Goal: Information Seeking & Learning: Learn about a topic

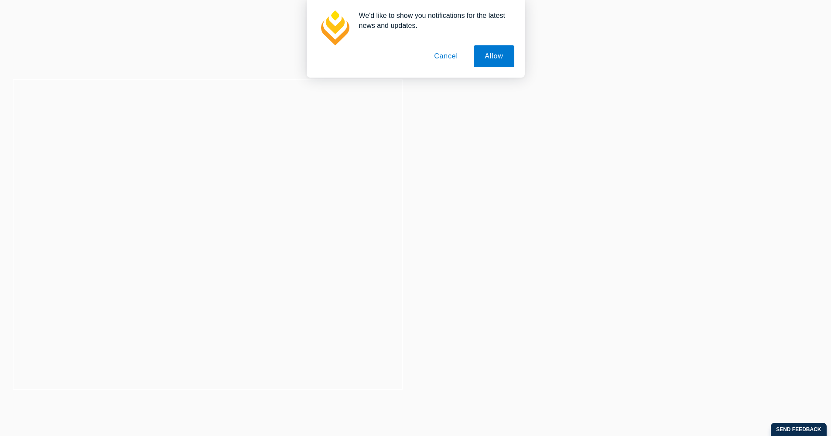
click at [444, 58] on button "Cancel" at bounding box center [446, 56] width 46 height 22
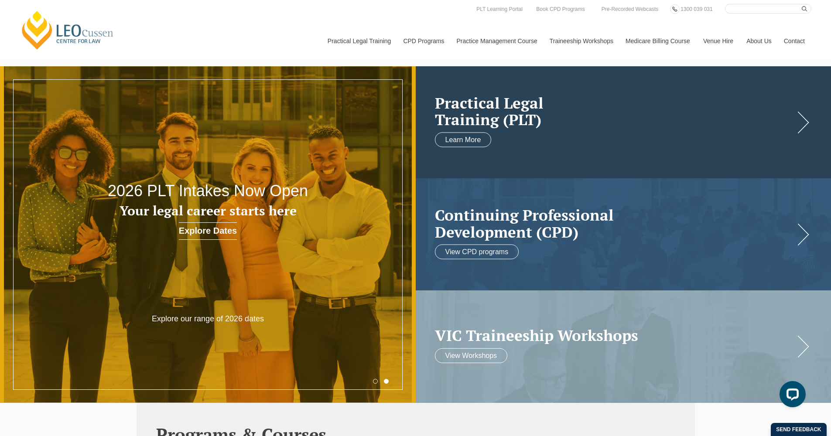
click at [476, 117] on h2 "Practical Legal Training (PLT)" at bounding box center [615, 111] width 360 height 34
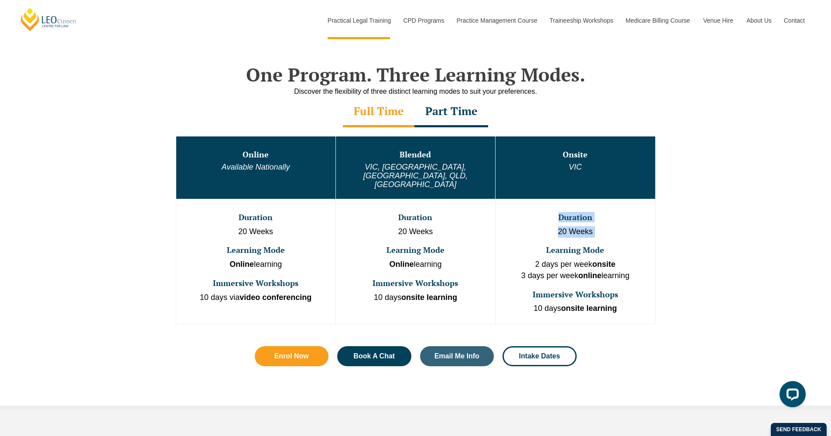
drag, startPoint x: 550, startPoint y: 197, endPoint x: 596, endPoint y: 219, distance: 50.9
click at [596, 219] on td "Duration 20 Weeks Learning Mode 2 days per week onsite 3 days per week online l…" at bounding box center [576, 261] width 160 height 125
click at [582, 259] on p "2 days per week onsite 3 days per week online learning" at bounding box center [576, 270] width 158 height 22
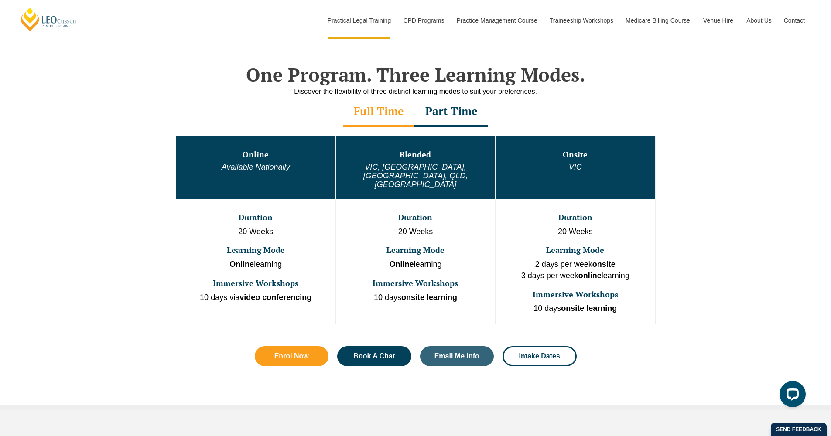
click at [583, 271] on strong "online" at bounding box center [590, 275] width 23 height 9
click at [590, 304] on strong "onsite learning" at bounding box center [589, 308] width 56 height 9
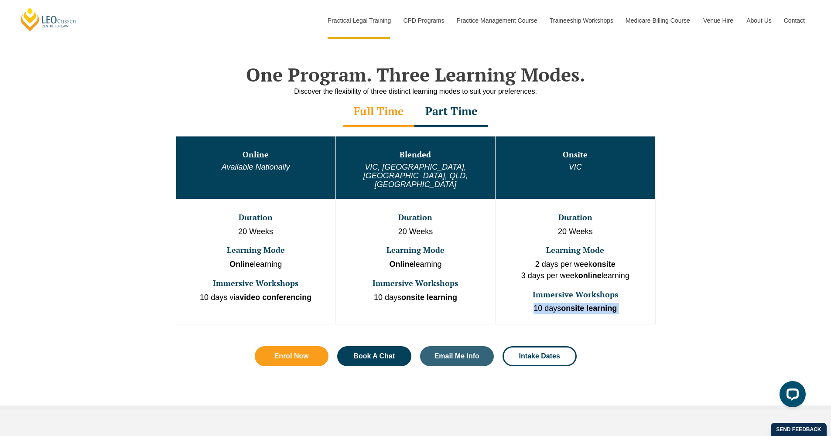
click at [590, 304] on strong "onsite learning" at bounding box center [589, 308] width 56 height 9
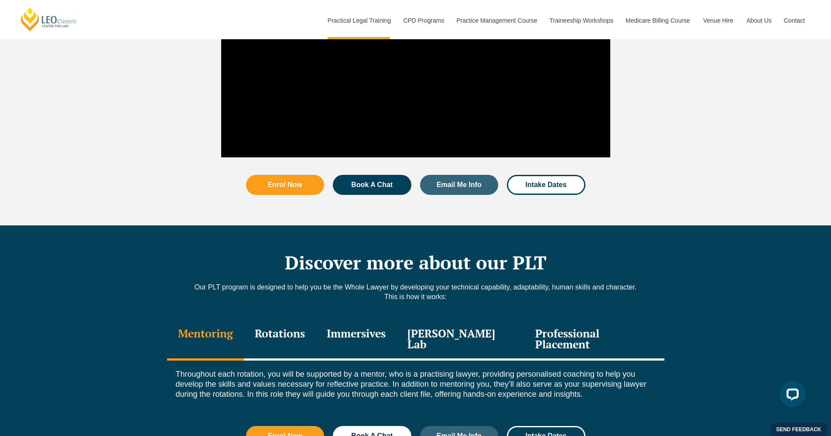
scroll to position [1097, 0]
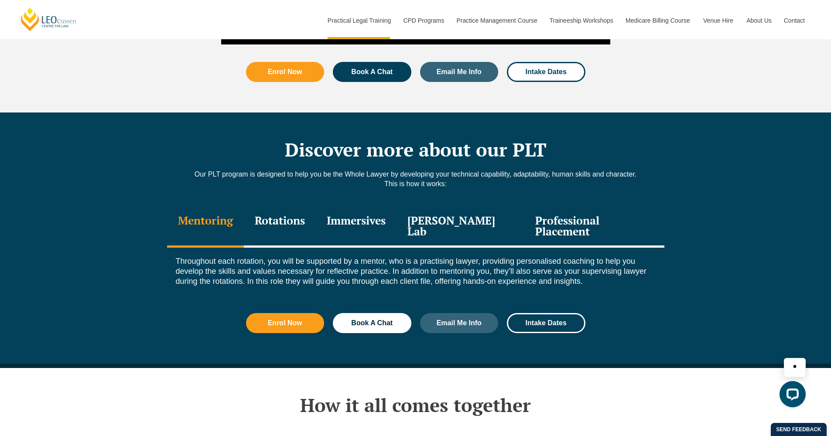
click at [292, 206] on div "Rotations" at bounding box center [280, 226] width 72 height 41
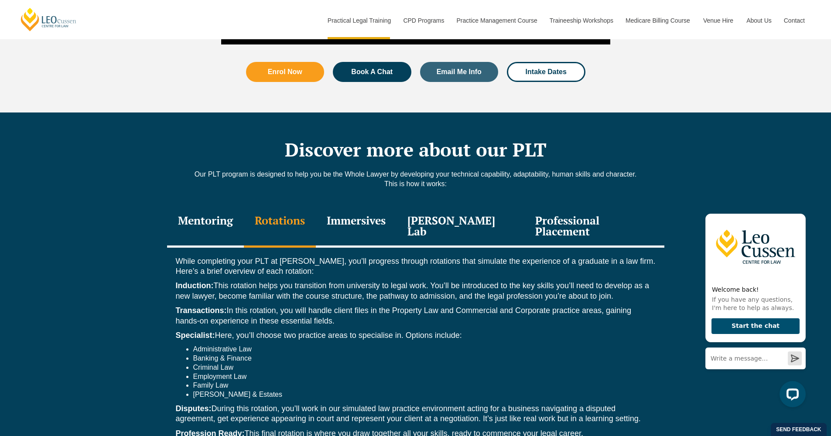
click at [363, 206] on div "Immersives" at bounding box center [356, 226] width 81 height 41
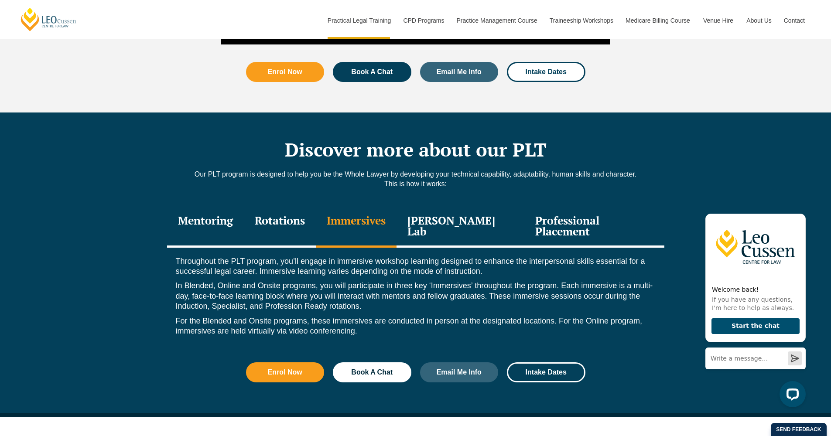
click at [434, 206] on div "Leo Justice Lab" at bounding box center [461, 226] width 128 height 41
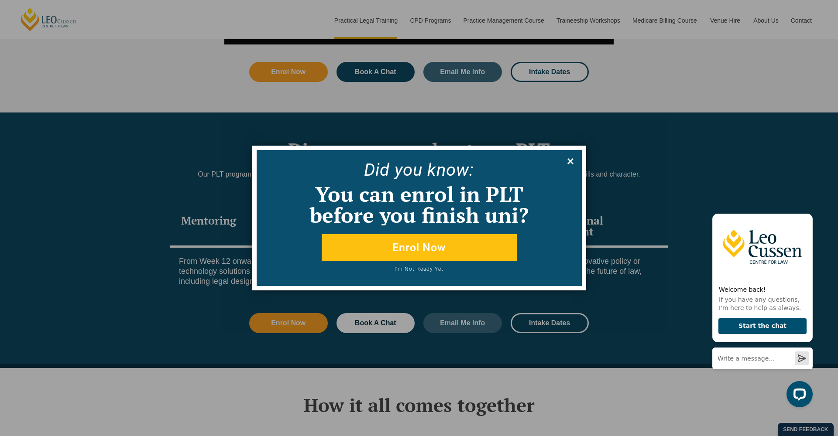
click at [568, 159] on icon at bounding box center [570, 161] width 6 height 6
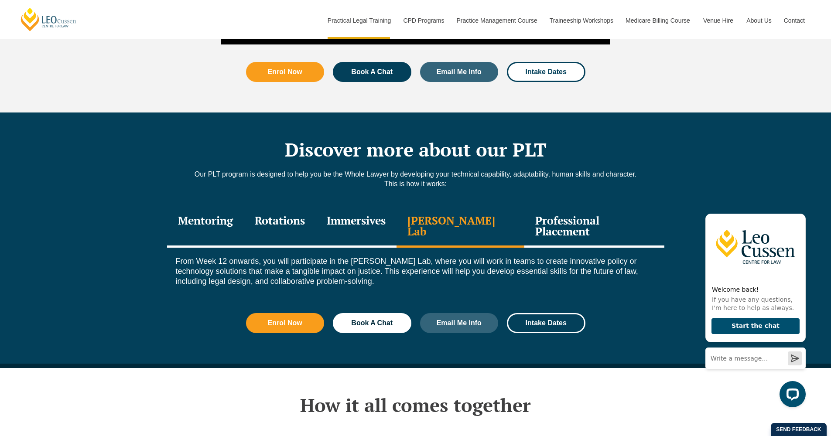
click at [588, 206] on div "Professional Placement" at bounding box center [595, 226] width 140 height 41
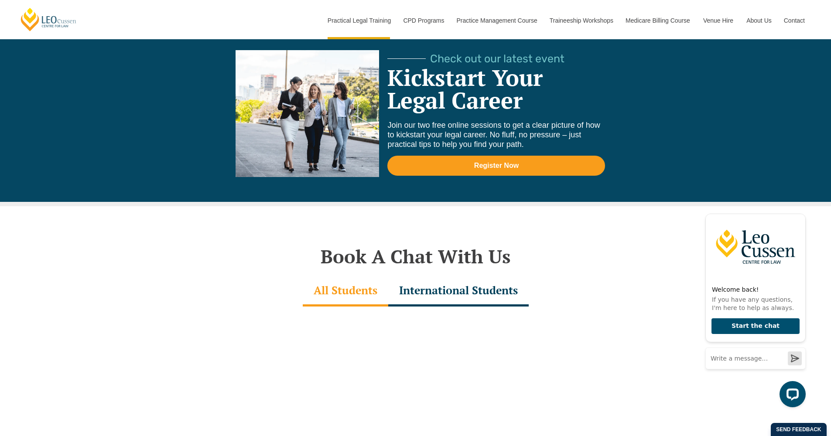
scroll to position [2657, 0]
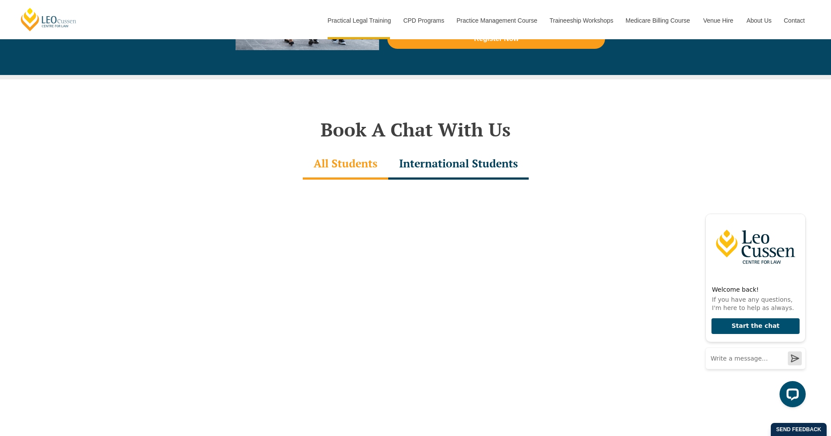
click at [471, 149] on div "International Students" at bounding box center [458, 164] width 141 height 31
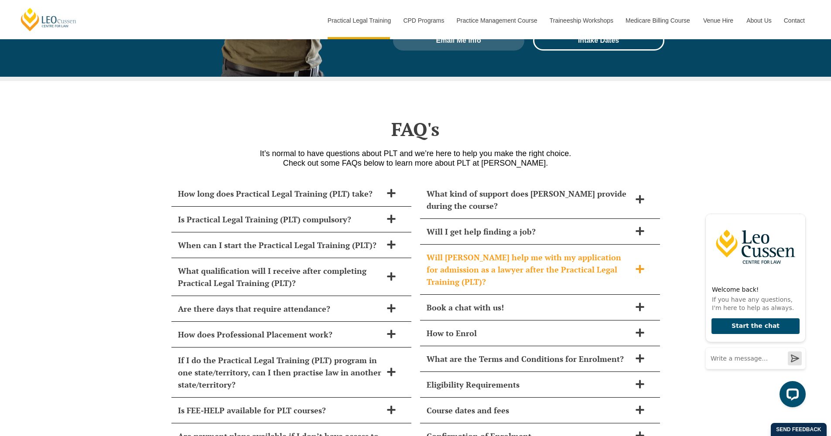
scroll to position [3711, 0]
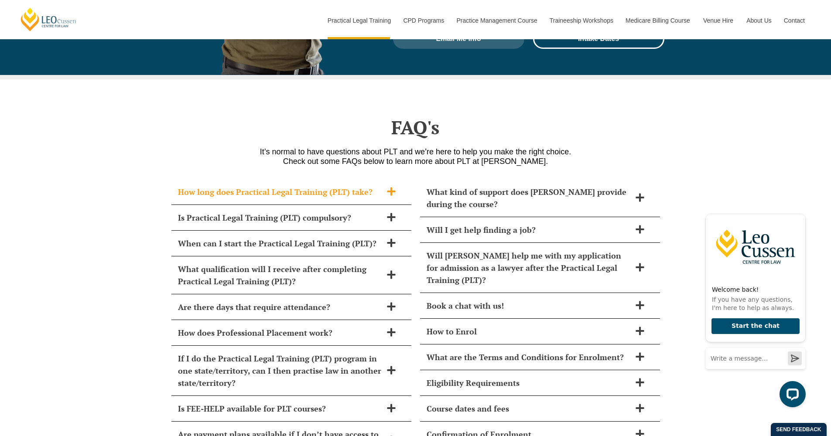
click at [369, 179] on div "How long does Practical Legal Training (PLT) take?" at bounding box center [291, 192] width 240 height 26
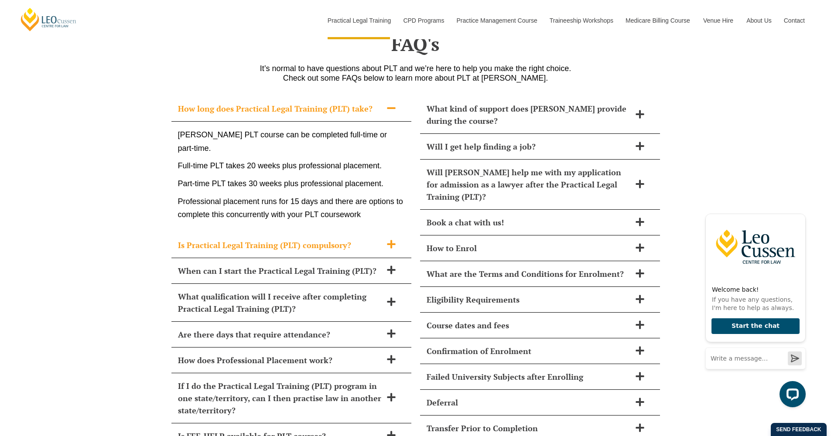
scroll to position [3878, 0]
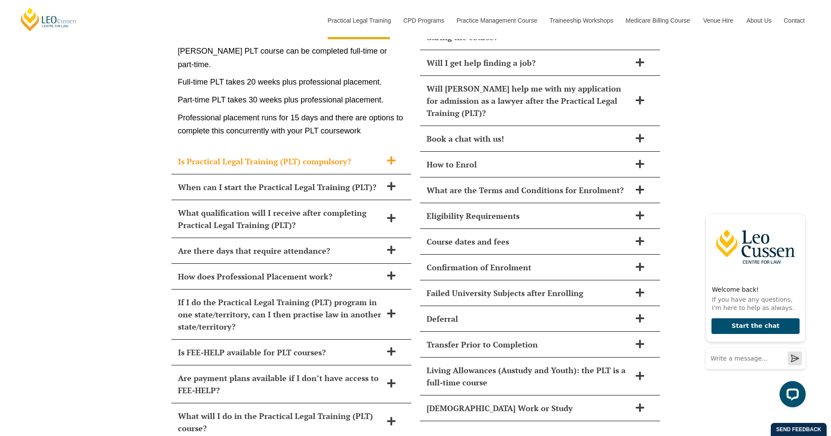
click at [391, 149] on div "Is Practical Legal Training (PLT) compulsory?" at bounding box center [291, 162] width 240 height 26
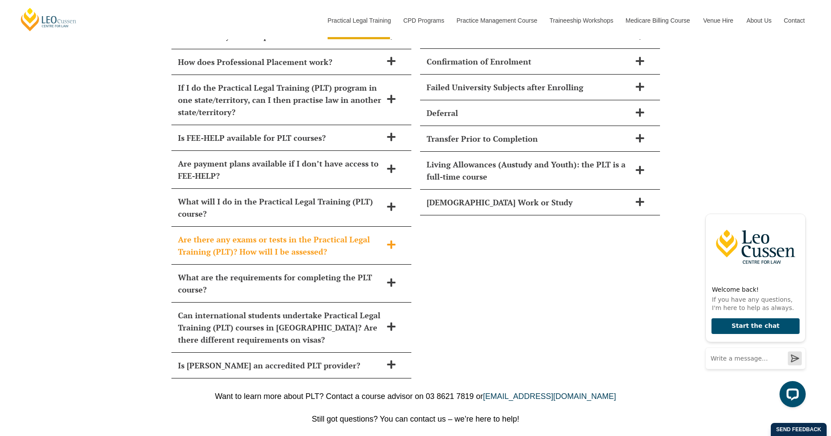
scroll to position [4134, 0]
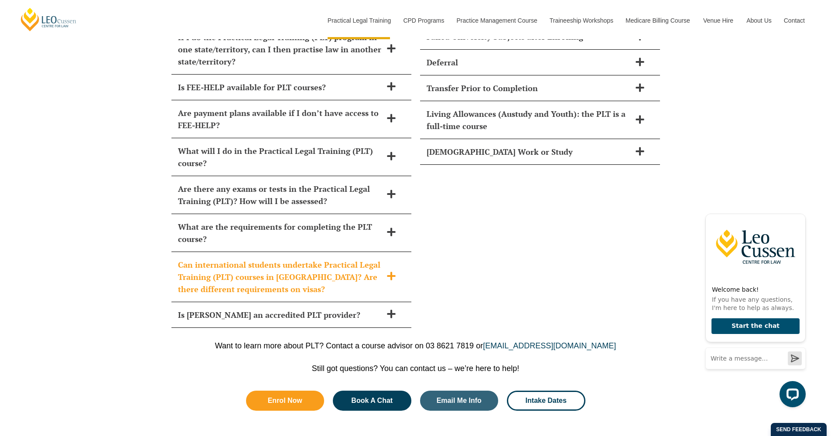
click at [380, 259] on span "Can international students undertake Practical Legal Training (PLT) courses in …" at bounding box center [280, 277] width 204 height 37
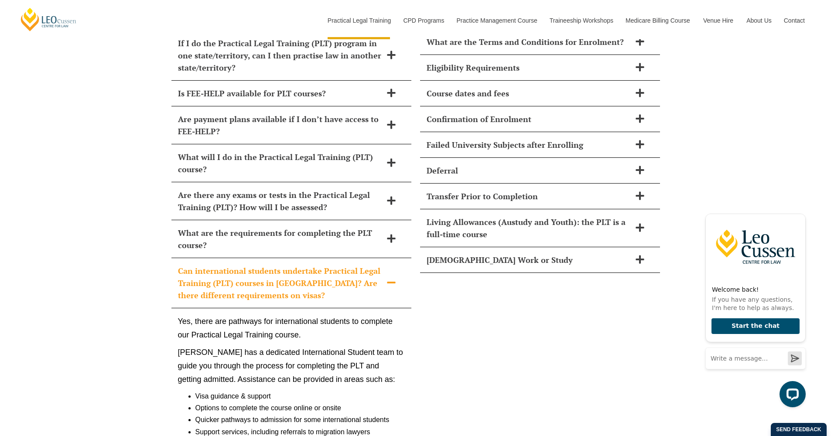
scroll to position [3922, 0]
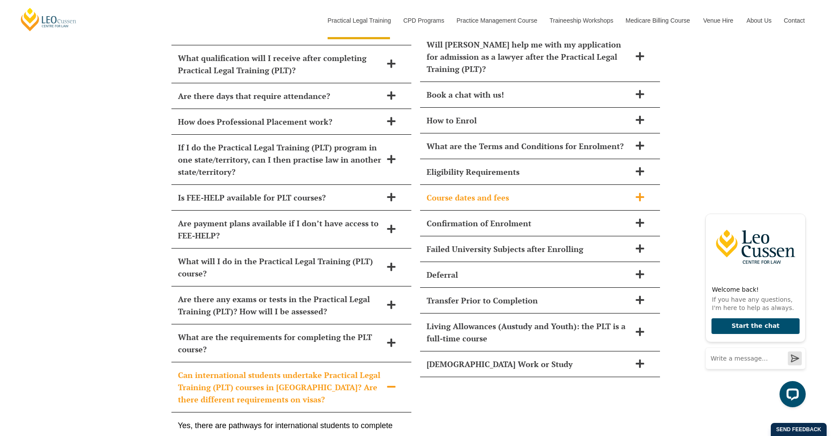
click at [433, 185] on div "Course dates and fees" at bounding box center [540, 198] width 240 height 26
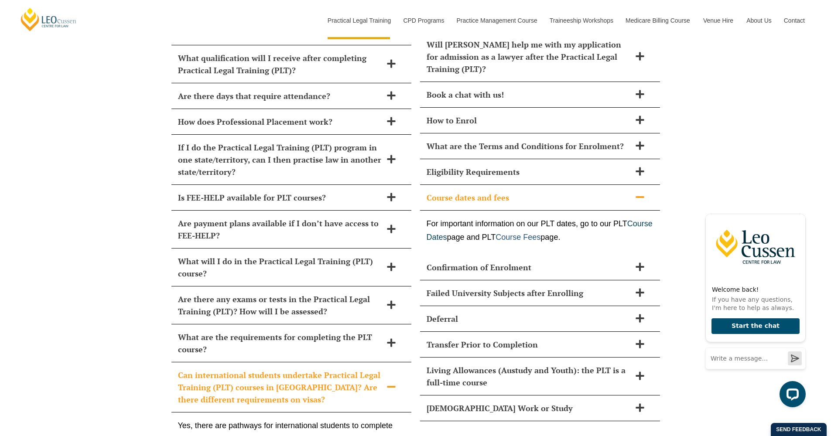
click at [541, 233] on link "Course Fees" at bounding box center [518, 237] width 45 height 9
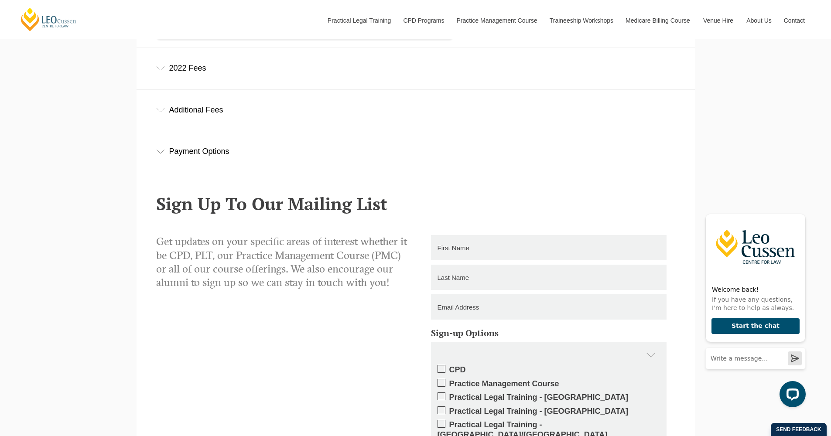
scroll to position [308, 0]
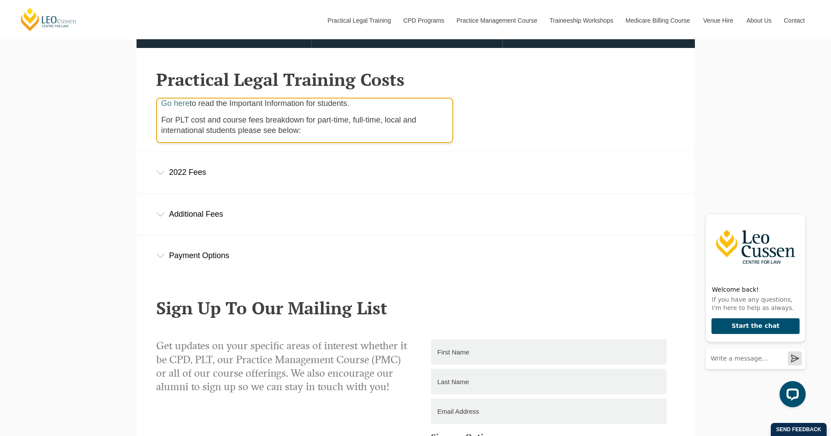
click at [224, 257] on div "Payment Options" at bounding box center [416, 256] width 559 height 41
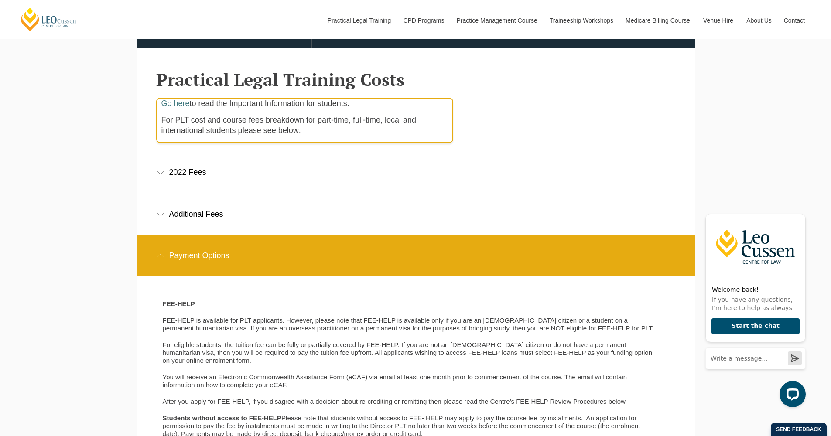
click at [214, 219] on div "Additional Fees" at bounding box center [416, 214] width 559 height 41
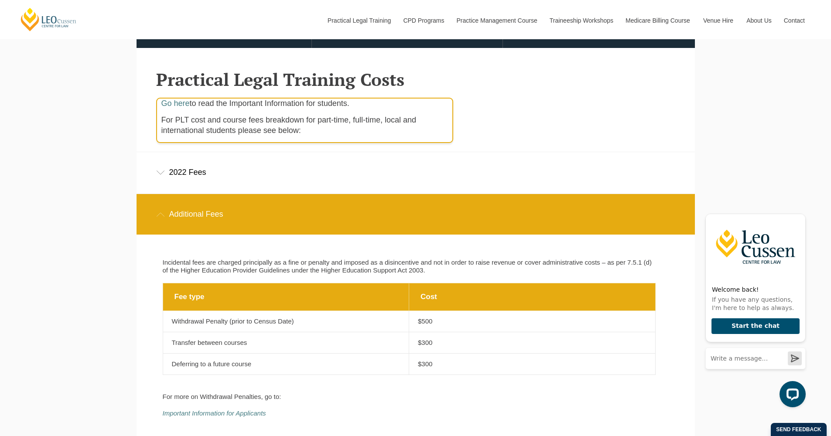
click at [209, 182] on div "2022 Fees" at bounding box center [416, 172] width 559 height 41
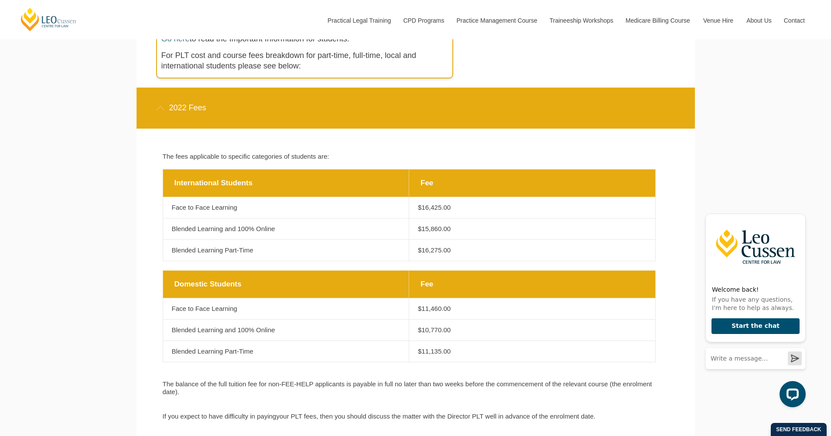
scroll to position [418, 0]
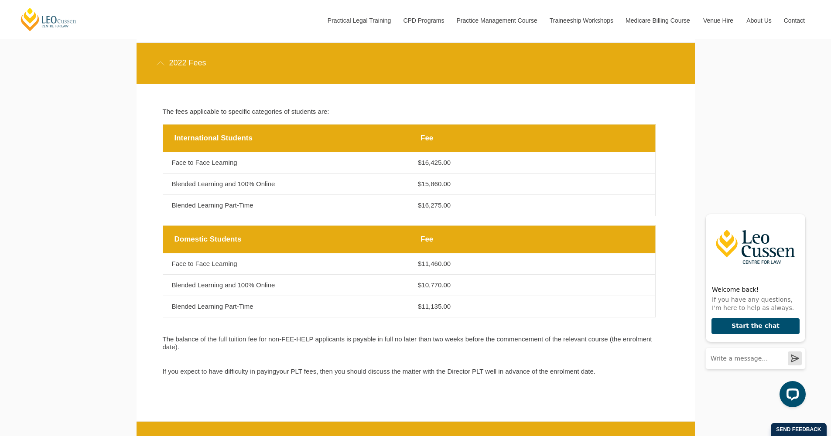
click at [429, 188] on p "$15,860.00" at bounding box center [532, 184] width 229 height 8
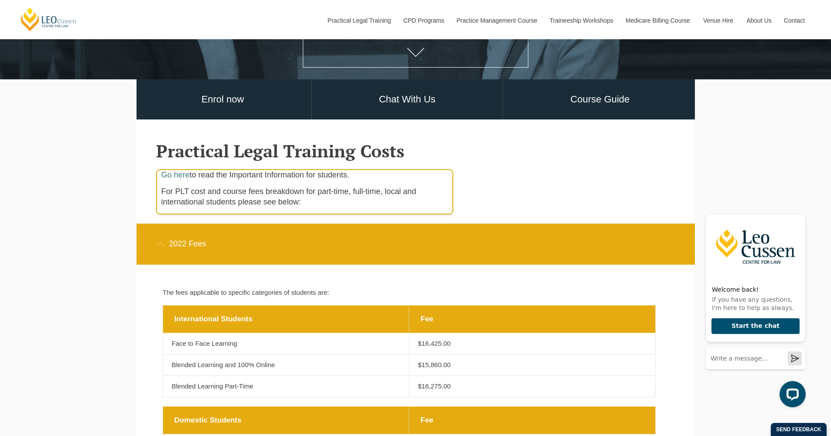
scroll to position [0, 0]
